Goal: Information Seeking & Learning: Learn about a topic

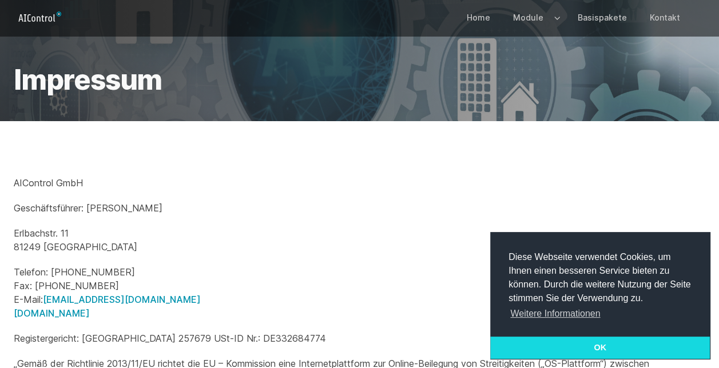
click at [588, 343] on link "OK" at bounding box center [600, 348] width 220 height 23
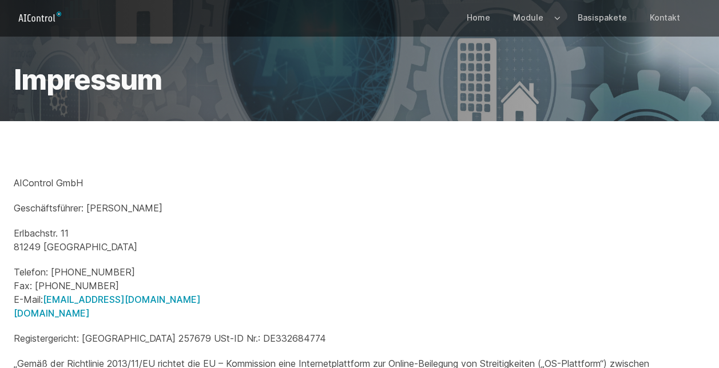
click at [25, 17] on icon "Logo" at bounding box center [40, 17] width 52 height 18
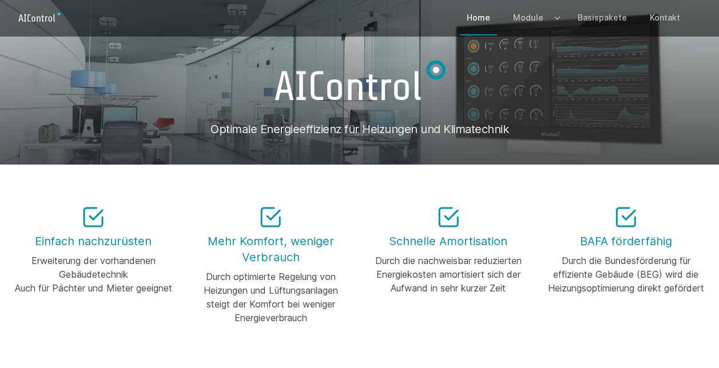
drag, startPoint x: 507, startPoint y: 133, endPoint x: 262, endPoint y: 130, distance: 244.7
click at [262, 130] on h1 "Optimale Energieeffizienz für Heizungen und Klimatechnik" at bounding box center [359, 129] width 691 height 16
copy h1 "Energieeffizienz für Heizungen und Klimatechnik"
click at [358, 207] on div "Einfach nachzurüsten Erweiterung der vorhandenen Gebäudetechnik Auch für Pächte…" at bounding box center [359, 263] width 691 height 124
